Goal: Task Accomplishment & Management: Use online tool/utility

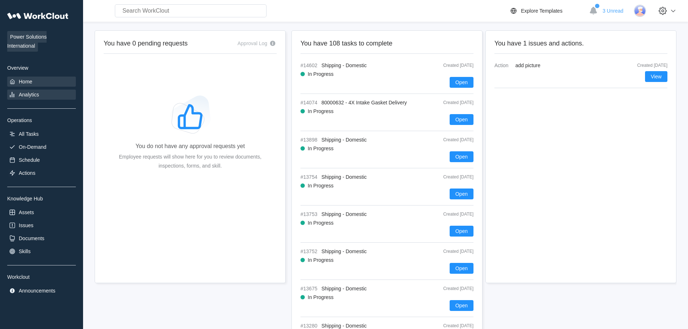
click at [27, 93] on div "Analytics" at bounding box center [29, 95] width 20 height 6
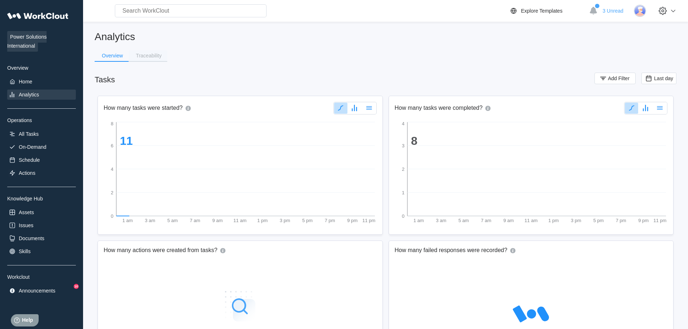
click at [152, 59] on button "Traceability" at bounding box center [148, 55] width 39 height 11
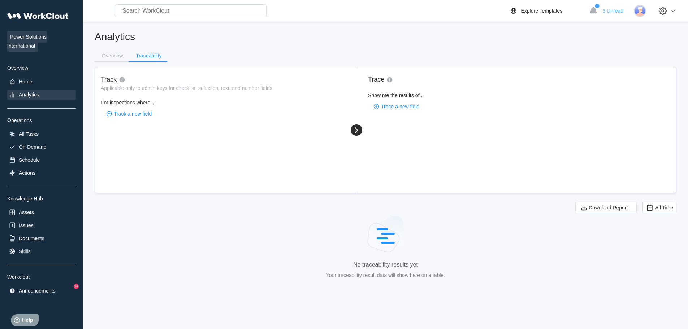
click at [134, 119] on div "Track Applicable only to admin keys for checklist, selection, text, and number …" at bounding box center [225, 130] width 261 height 126
click at [130, 114] on span "Track a new field" at bounding box center [133, 113] width 38 height 5
click at [126, 233] on div "bol#" at bounding box center [173, 236] width 144 height 12
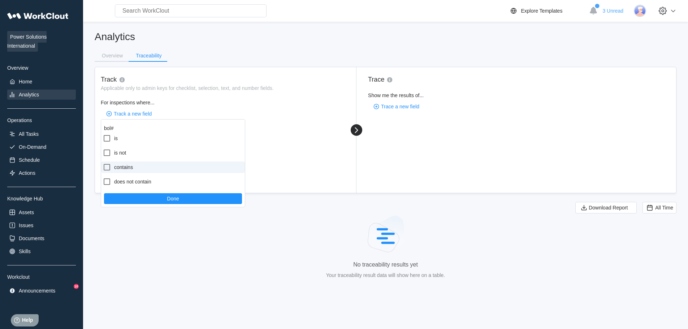
click at [117, 165] on label "contains" at bounding box center [173, 167] width 144 height 12
click at [103, 163] on input "contains" at bounding box center [103, 163] width 0 height 0
checkbox input "true"
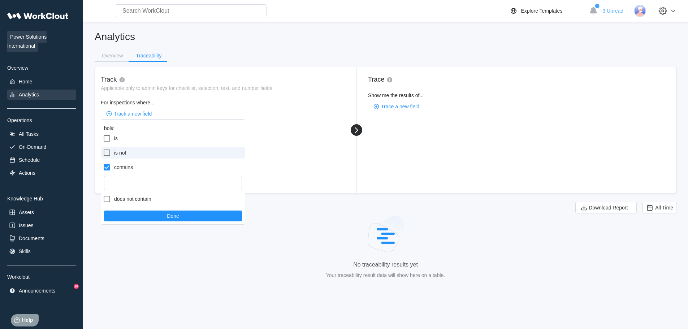
click at [115, 152] on label "is not" at bounding box center [173, 153] width 144 height 12
click at [103, 149] on input "is not" at bounding box center [103, 148] width 0 height 0
checkbox input "true"
click at [127, 185] on label "contains" at bounding box center [173, 185] width 144 height 12
click at [103, 181] on input "contains" at bounding box center [103, 180] width 0 height 0
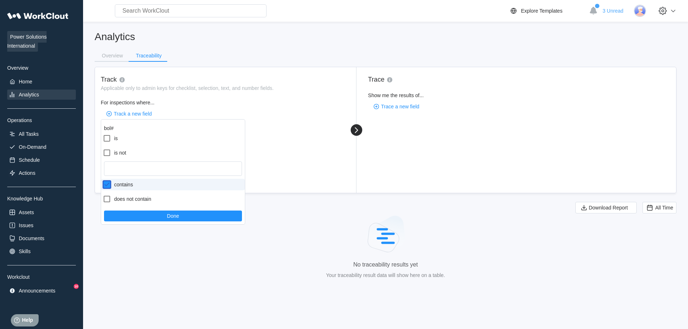
checkbox input "true"
checkbox input "false"
click at [143, 186] on input "text" at bounding box center [173, 183] width 138 height 14
type input "16489284"
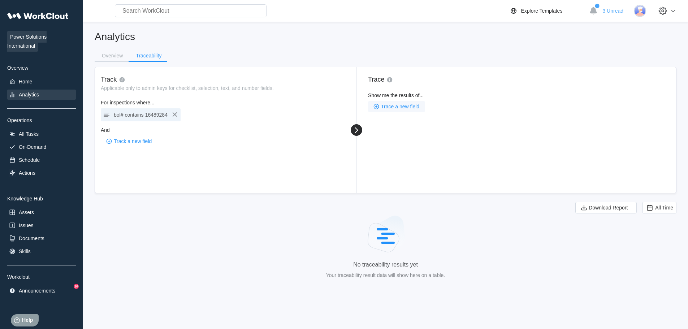
click at [406, 105] on span "Trace a new field" at bounding box center [400, 106] width 38 height 5
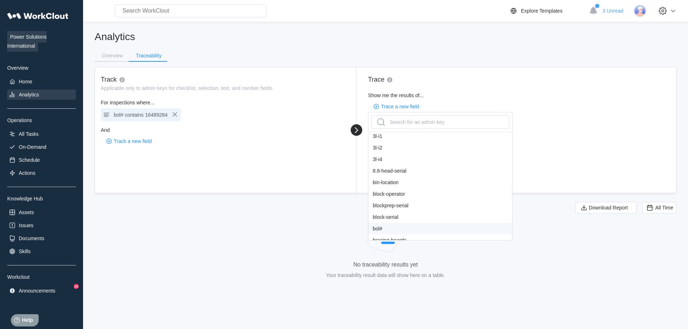
click at [381, 229] on div "bol#" at bounding box center [440, 229] width 144 height 12
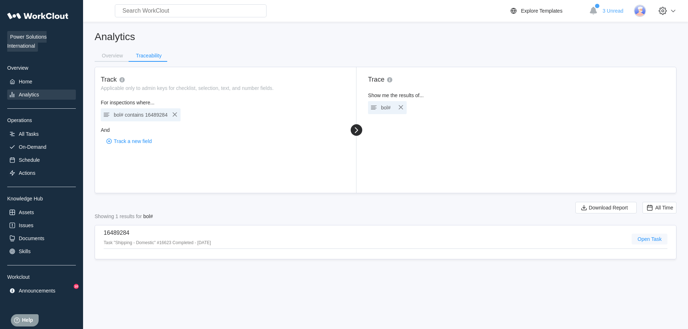
click at [651, 238] on span "Open Task" at bounding box center [649, 238] width 24 height 5
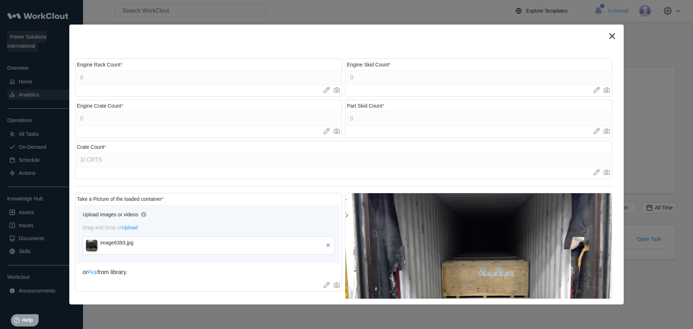
scroll to position [325, 0]
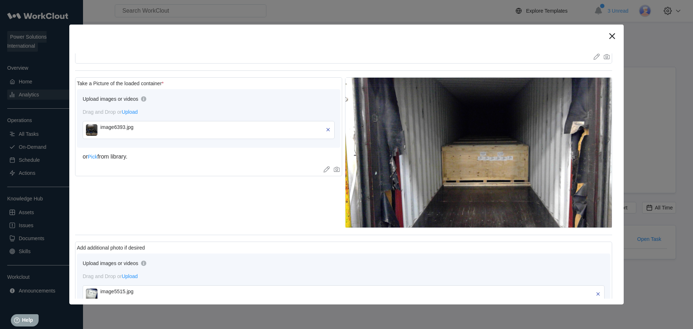
click at [87, 129] on img at bounding box center [92, 130] width 12 height 12
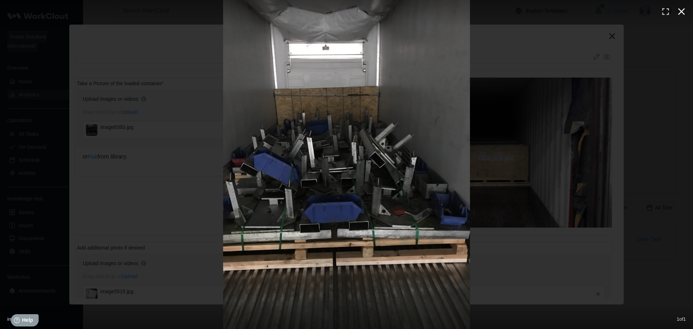
click at [682, 9] on icon "button" at bounding box center [682, 12] width 12 height 12
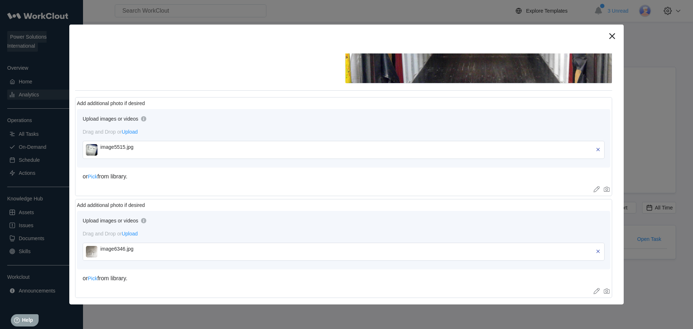
scroll to position [289, 0]
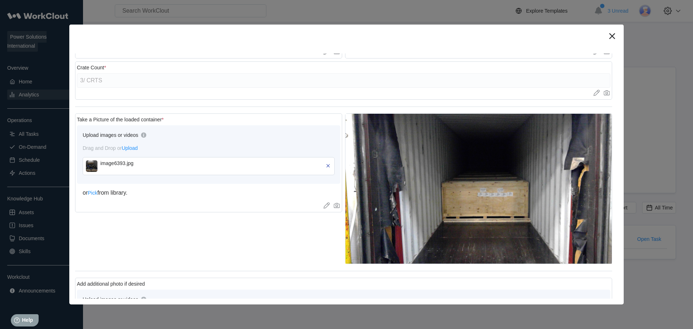
click at [92, 170] on img at bounding box center [92, 166] width 12 height 12
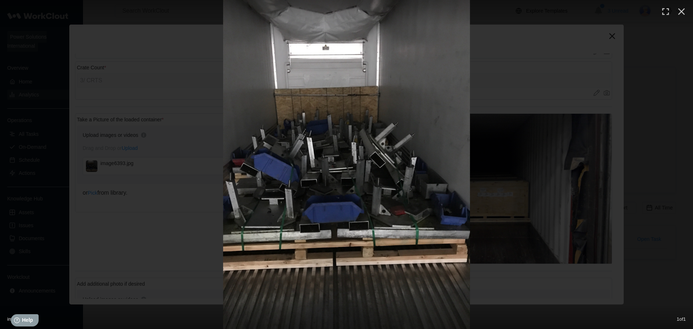
click at [86, 118] on div at bounding box center [346, 164] width 693 height 329
click at [679, 14] on icon "button" at bounding box center [681, 11] width 7 height 7
